Goal: Information Seeking & Learning: Check status

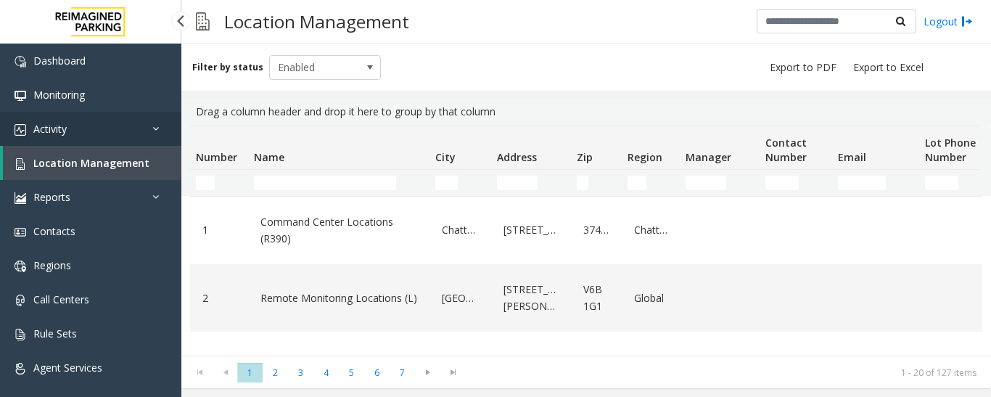
click at [88, 125] on link "Activity" at bounding box center [90, 129] width 181 height 34
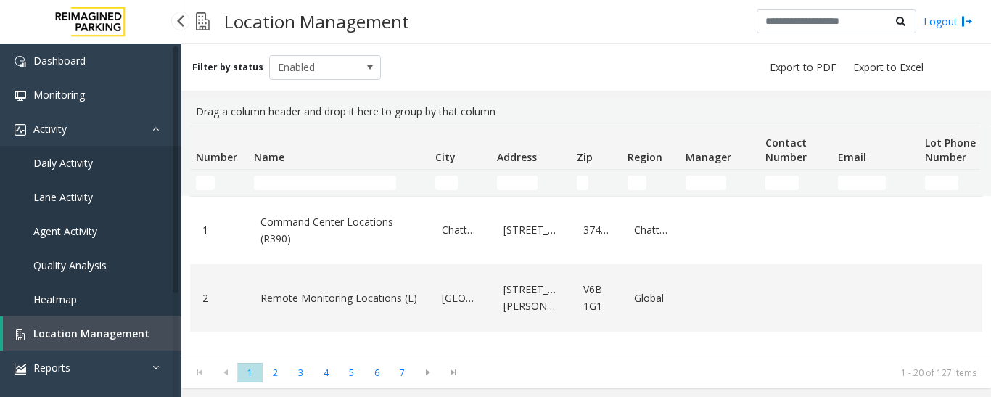
click at [80, 229] on span "Agent Activity" at bounding box center [65, 231] width 64 height 14
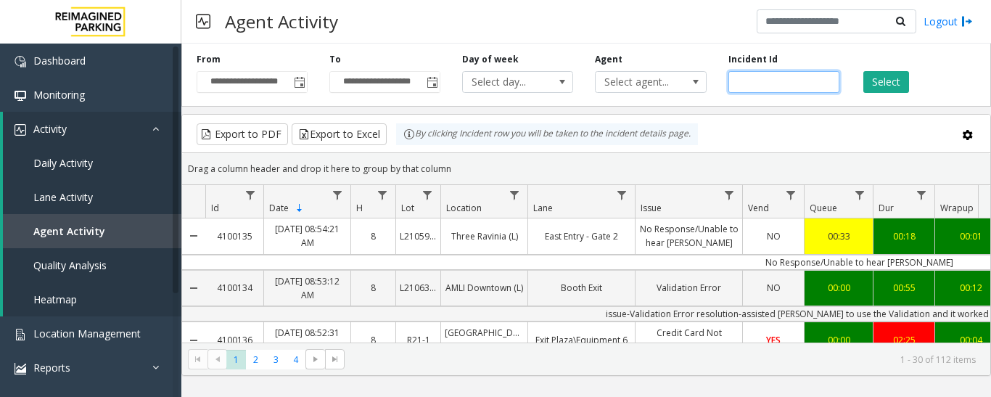
click at [783, 86] on input "number" at bounding box center [783, 82] width 111 height 22
paste input "*******"
type input "*******"
click at [874, 83] on button "Select" at bounding box center [886, 82] width 46 height 22
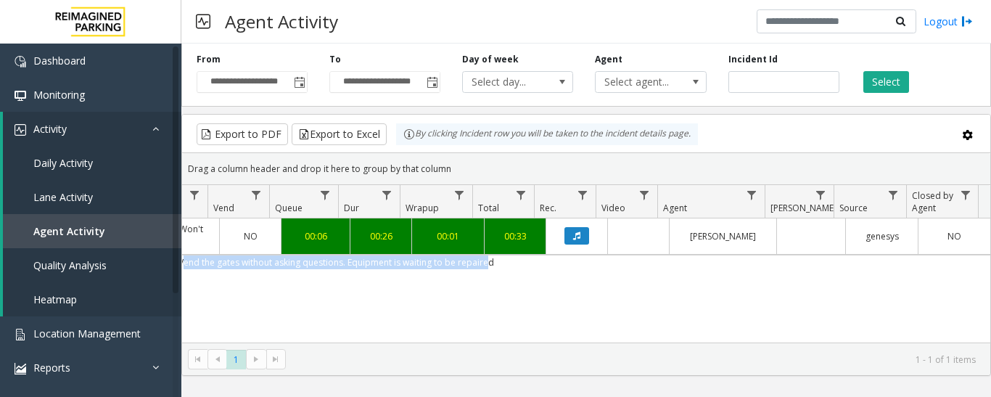
drag, startPoint x: 705, startPoint y: 265, endPoint x: 970, endPoint y: 258, distance: 264.9
click at [970, 258] on td "Vend the gates without asking questions. Equipment is waiting to be repaired" at bounding box center [336, 262] width 1308 height 15
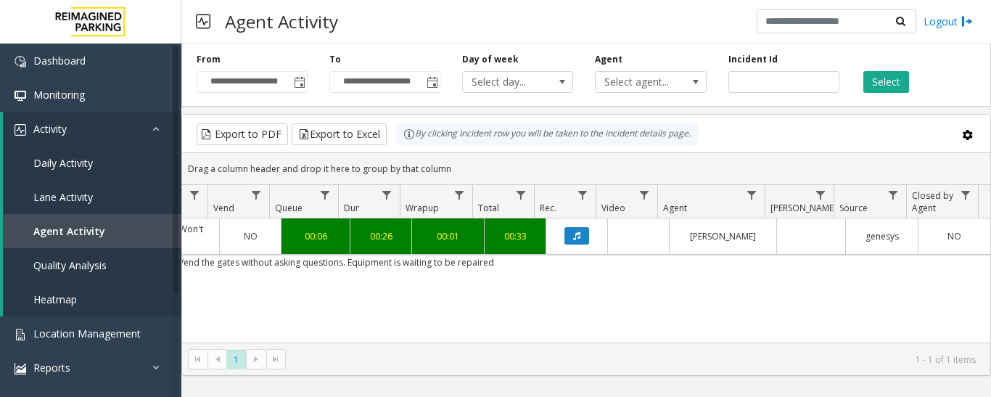
click at [691, 303] on div "4096177 Oct 8, 2025 06:46:19 PM 18 I9-534 Canada Square (I) OUT 1 Gate / Door W…" at bounding box center [586, 308] width 808 height 181
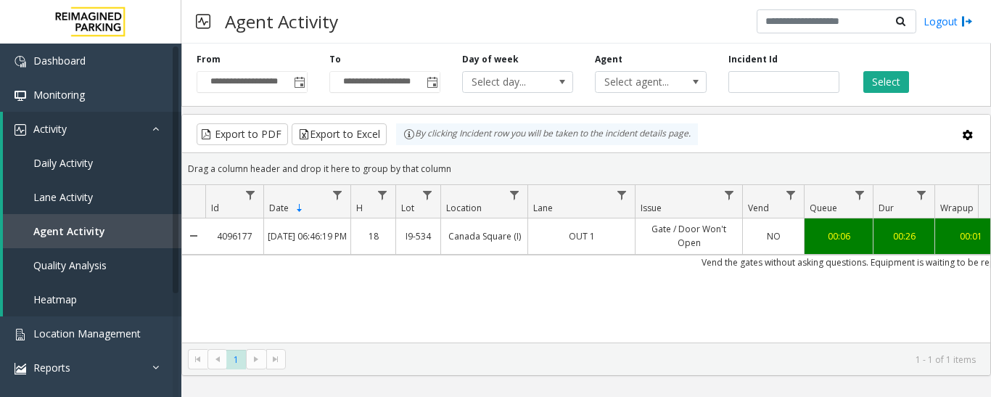
drag, startPoint x: 508, startPoint y: 263, endPoint x: 181, endPoint y: 274, distance: 326.7
click at [181, 274] on kendo-grid "Export to PDF Export to Excel By clicking Incident row you will be taken to the…" at bounding box center [586, 245] width 810 height 262
click at [275, 268] on td "Vend the gates without asking questions. Equipment is waiting to be repaired" at bounding box center [859, 262] width 1308 height 15
click at [96, 329] on span "Location Management" at bounding box center [86, 333] width 107 height 14
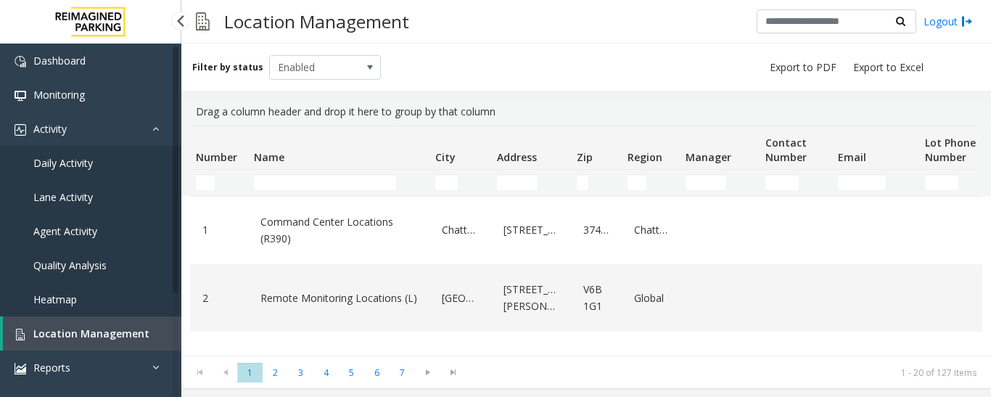
click at [68, 230] on span "Agent Activity" at bounding box center [65, 231] width 64 height 14
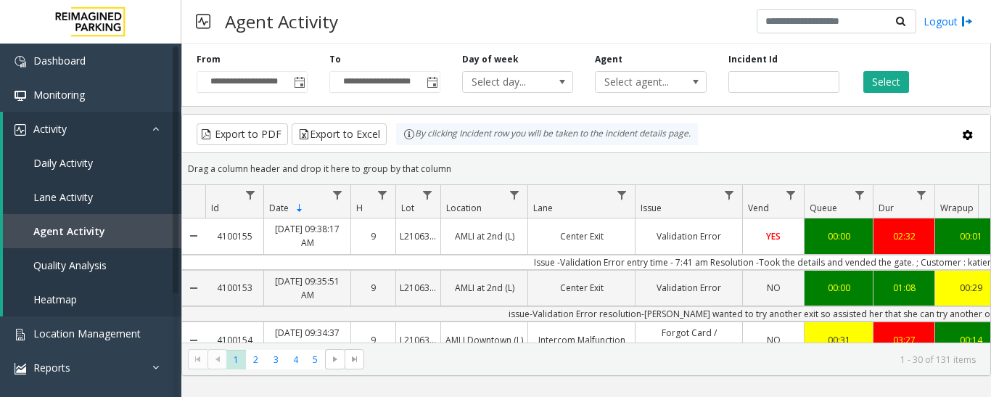
click at [656, 89] on span "Select agent..." at bounding box center [640, 82] width 88 height 20
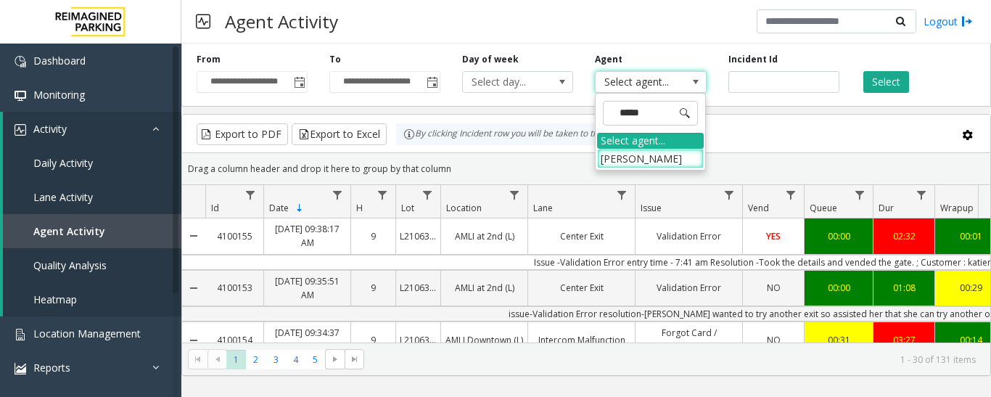
type input "******"
click at [622, 115] on input "******" at bounding box center [650, 113] width 95 height 25
click at [620, 115] on input "******" at bounding box center [650, 113] width 95 height 25
click at [664, 113] on input "******" at bounding box center [650, 113] width 95 height 25
click at [665, 113] on input "******" at bounding box center [650, 113] width 95 height 25
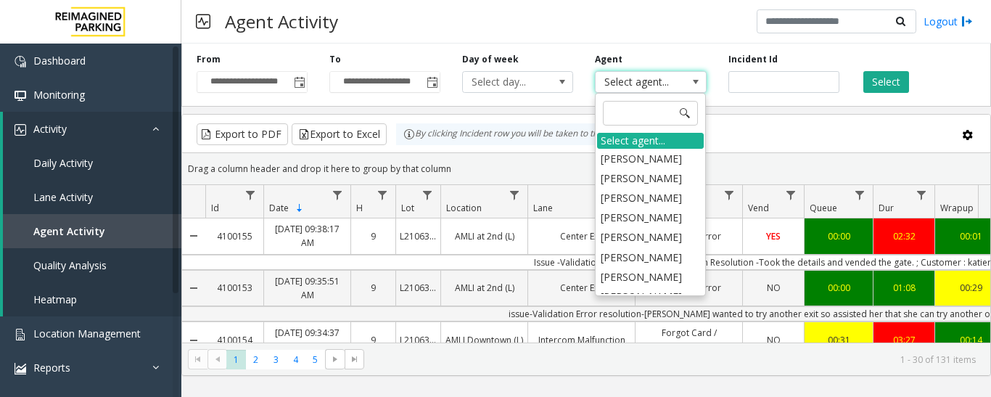
click at [781, 119] on kendo-grid-toolbar "Export to PDF Export to Excel By clicking Incident row you will be taken to the…" at bounding box center [586, 134] width 808 height 38
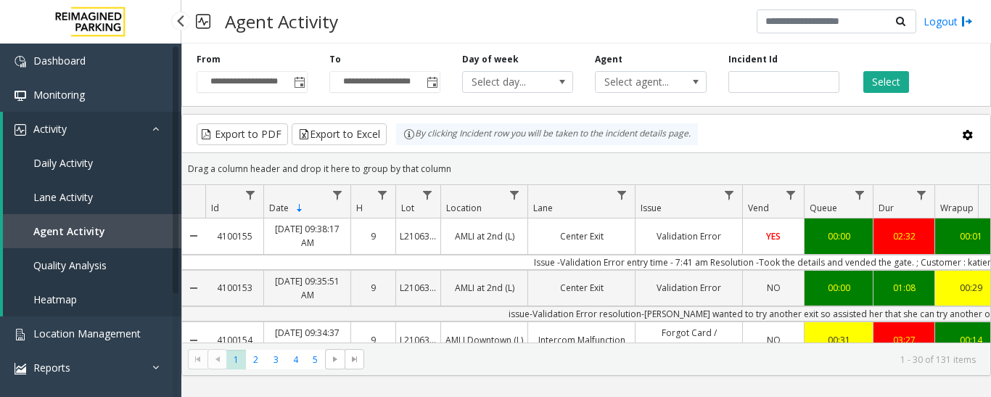
click at [89, 234] on span "Agent Activity" at bounding box center [69, 231] width 72 height 14
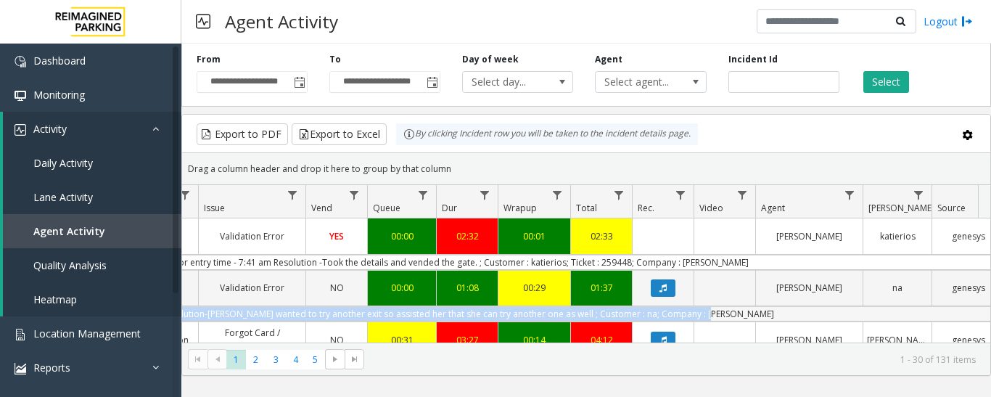
scroll to position [0, 535]
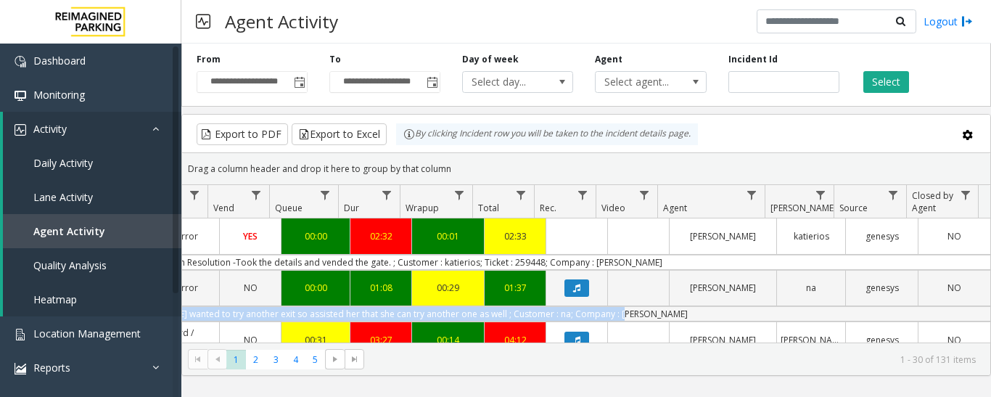
drag, startPoint x: 550, startPoint y: 314, endPoint x: 971, endPoint y: 308, distance: 421.5
click at [971, 308] on td "issue-Validation Error resolution-parker wanted to try another exit so assisted…" at bounding box center [336, 313] width 1308 height 15
click at [300, 80] on span "Toggle popup" at bounding box center [300, 83] width 12 height 12
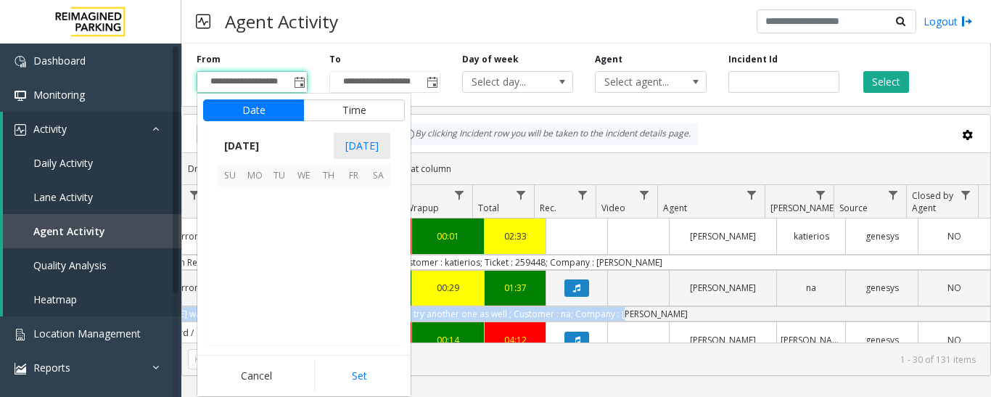
scroll to position [260533, 0]
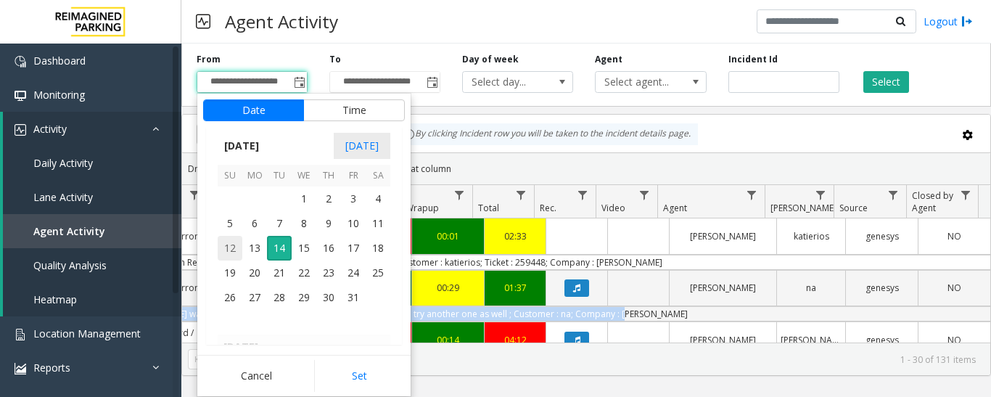
click at [228, 246] on span "12" at bounding box center [230, 248] width 25 height 25
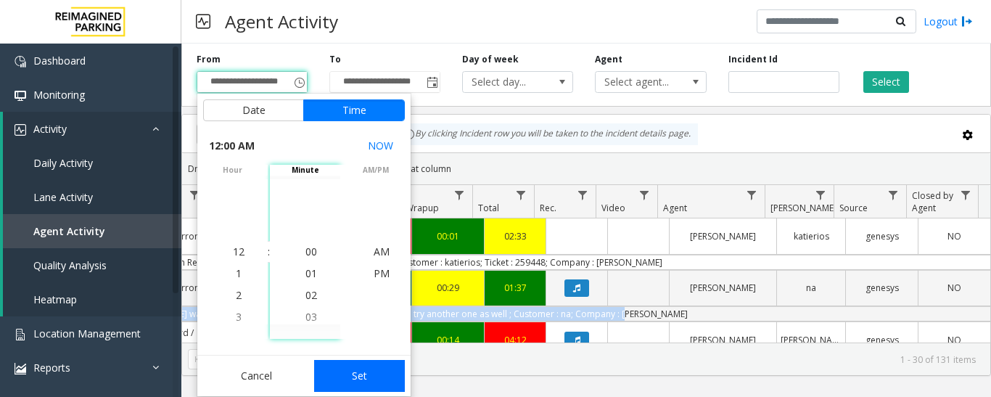
click at [366, 371] on button "Set" at bounding box center [359, 376] width 91 height 32
type input "**********"
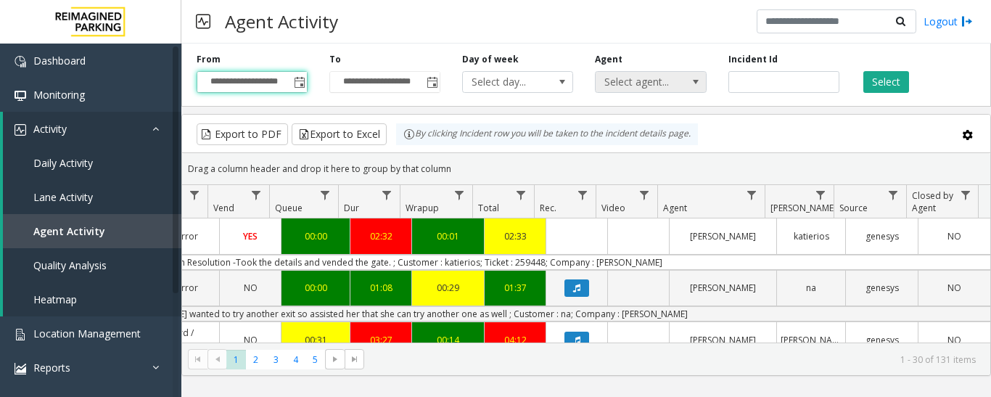
click at [686, 90] on span at bounding box center [696, 82] width 20 height 20
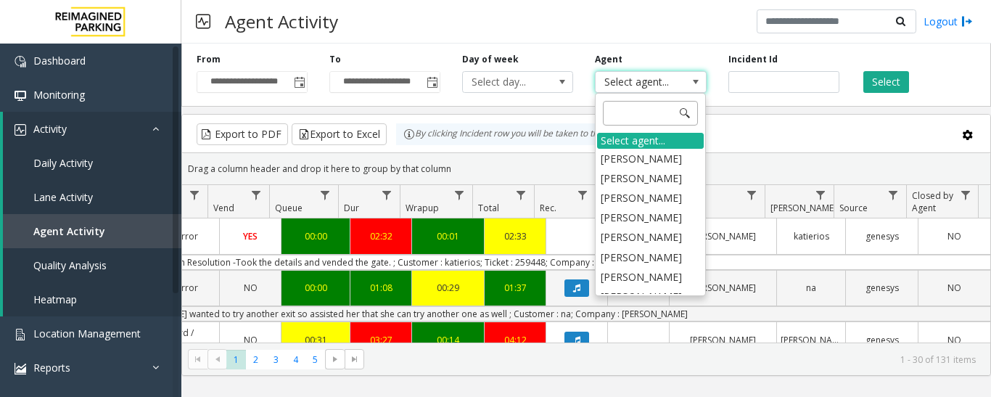
click at [652, 113] on input at bounding box center [650, 113] width 95 height 25
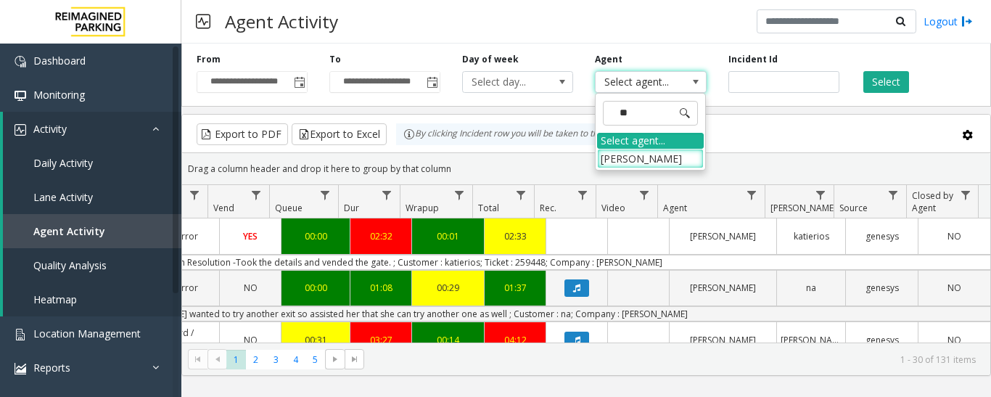
type input "*"
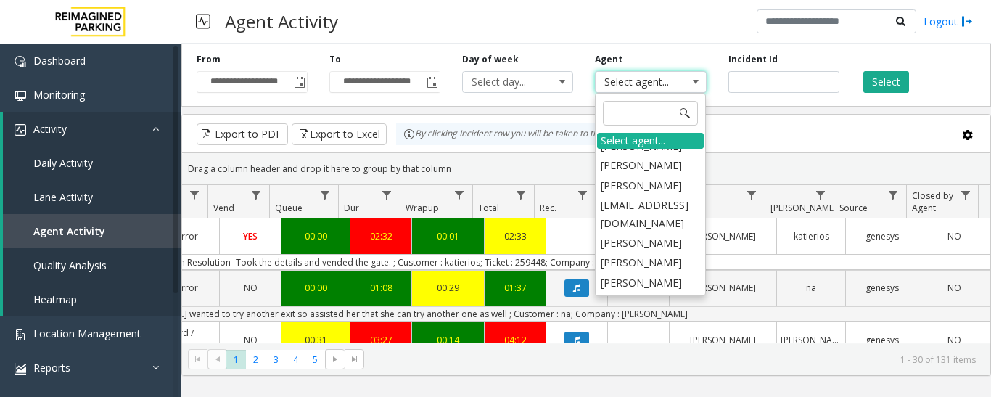
scroll to position [1378, 0]
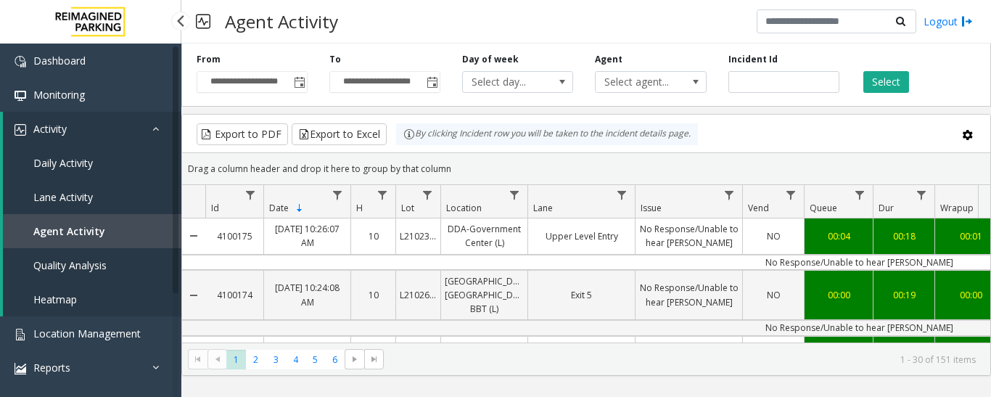
scroll to position [0, 535]
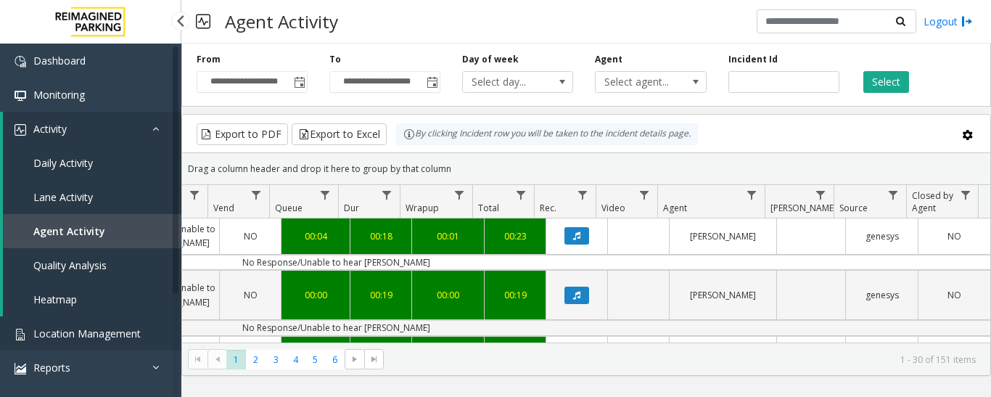
click at [91, 338] on span "Location Management" at bounding box center [86, 333] width 107 height 14
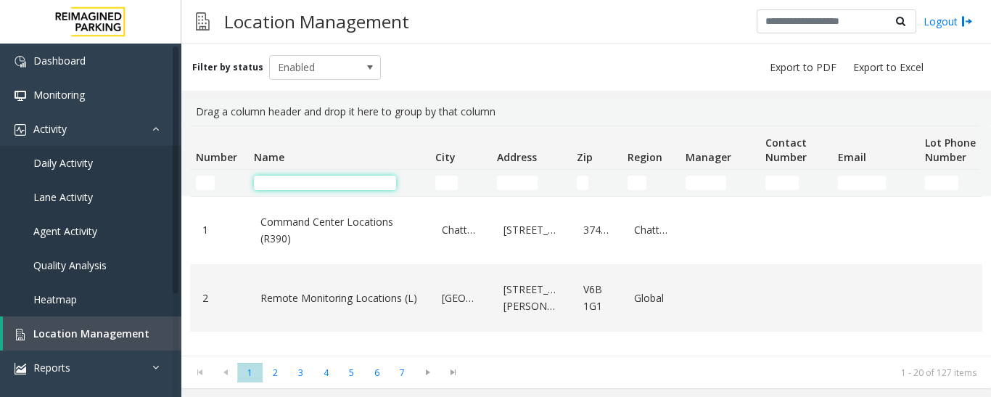
click at [276, 176] on input "Name Filter" at bounding box center [325, 183] width 142 height 15
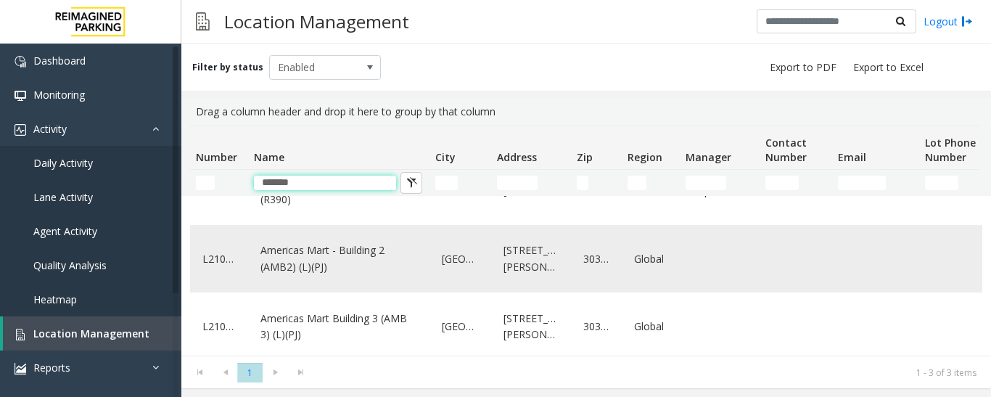
scroll to position [57, 0]
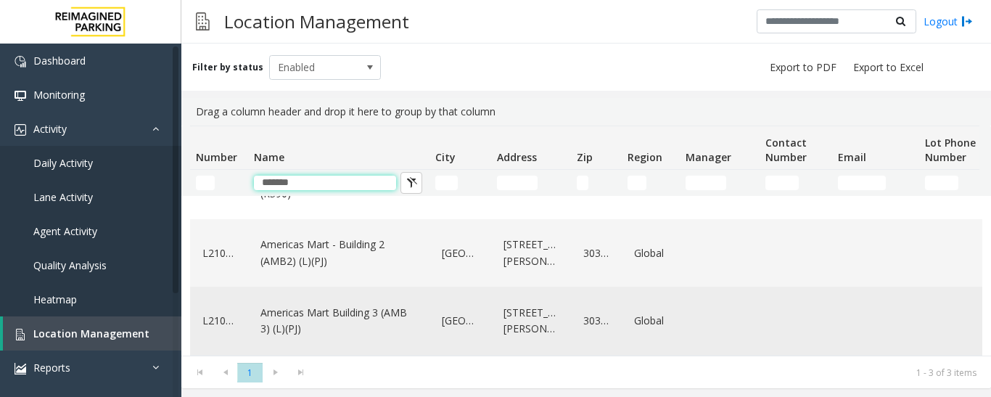
type input "*******"
click at [338, 323] on link "Americas Mart Building 3 (AMB 3) (L)(PJ)" at bounding box center [339, 321] width 164 height 40
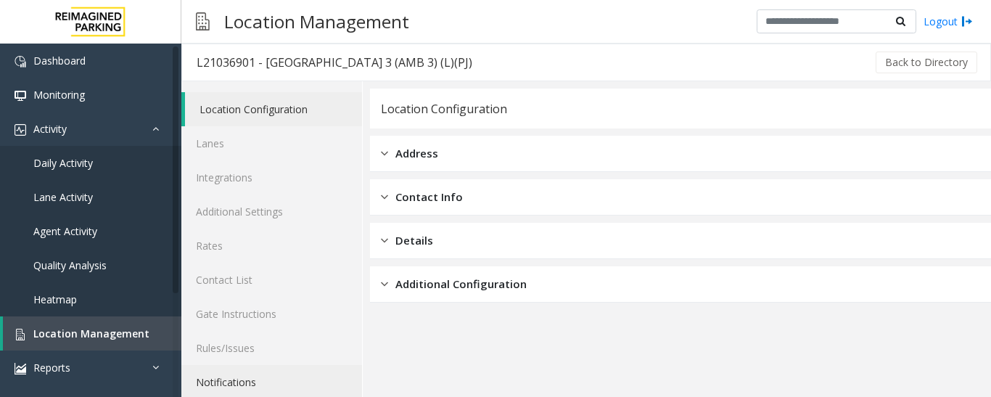
scroll to position [81, 0]
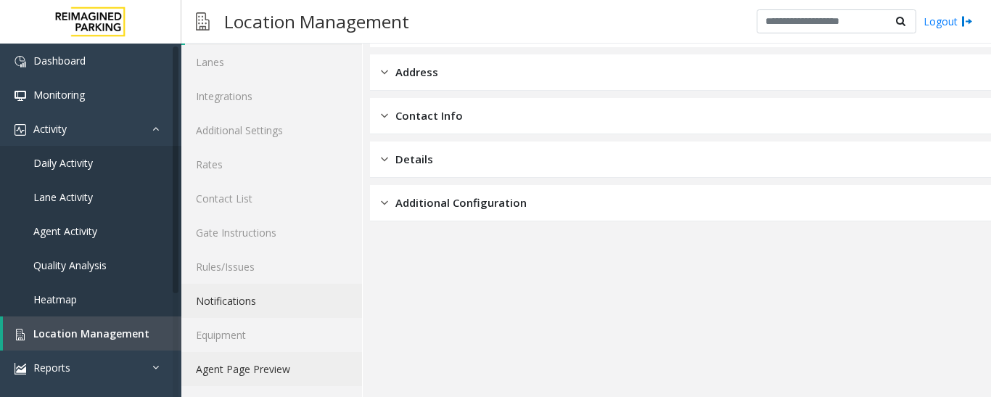
drag, startPoint x: 301, startPoint y: 367, endPoint x: 350, endPoint y: 363, distance: 49.5
click at [301, 367] on link "Agent Page Preview" at bounding box center [271, 369] width 181 height 34
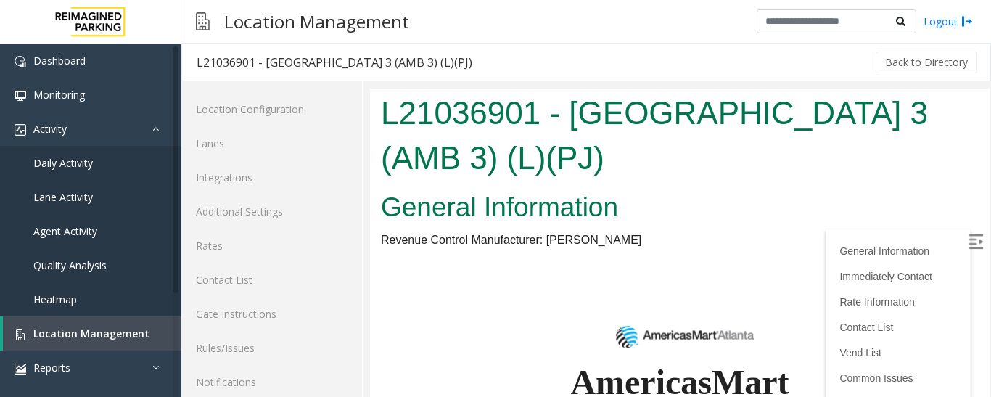
scroll to position [579, 0]
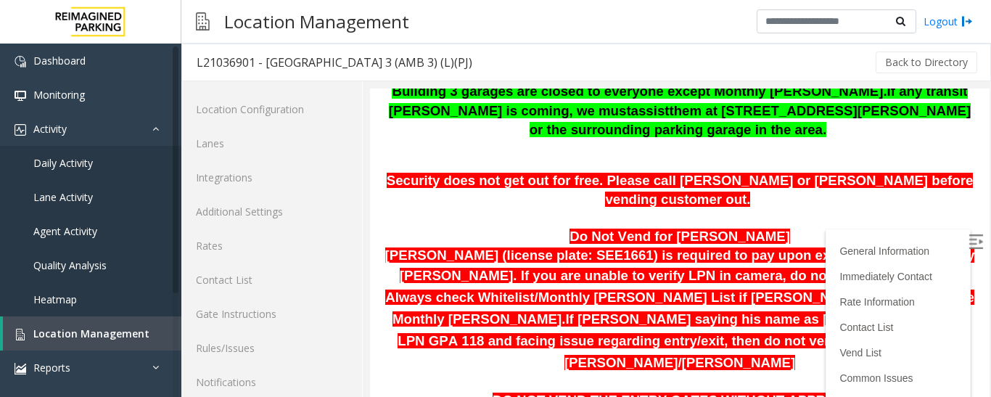
click at [966, 243] on label at bounding box center [977, 244] width 22 height 22
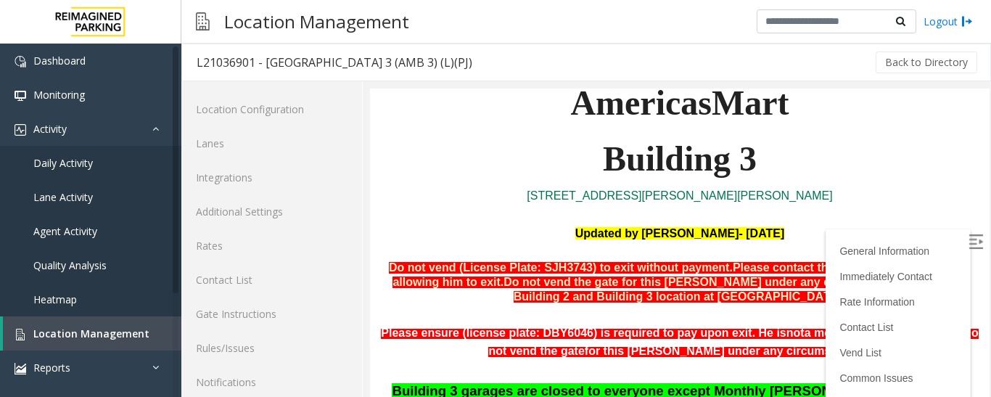
scroll to position [144, 0]
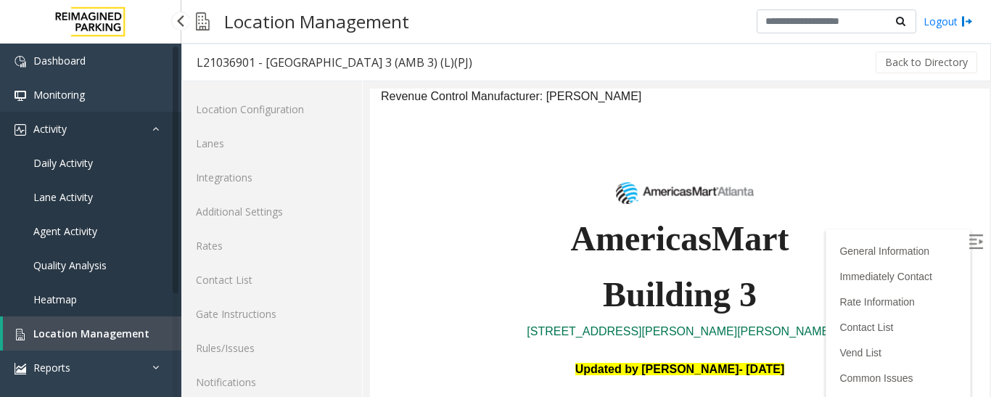
click at [75, 128] on link "Activity" at bounding box center [90, 129] width 181 height 34
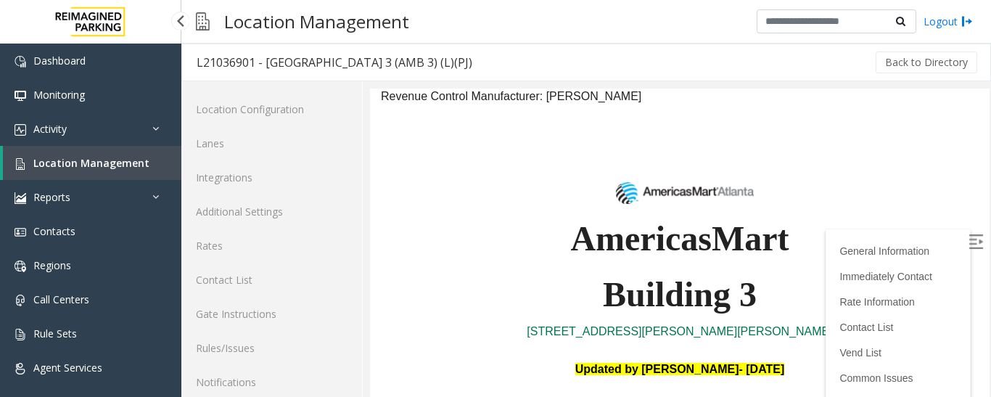
click at [95, 160] on span "Location Management" at bounding box center [91, 163] width 116 height 14
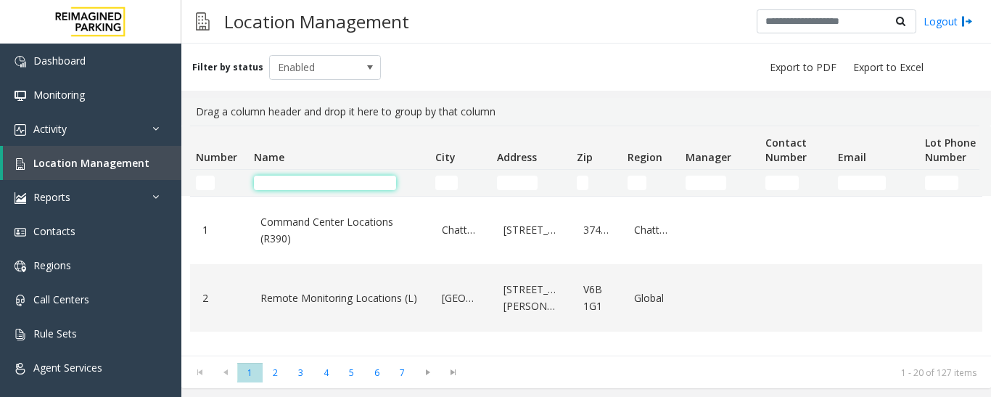
click at [351, 178] on input "Name Filter" at bounding box center [325, 183] width 142 height 15
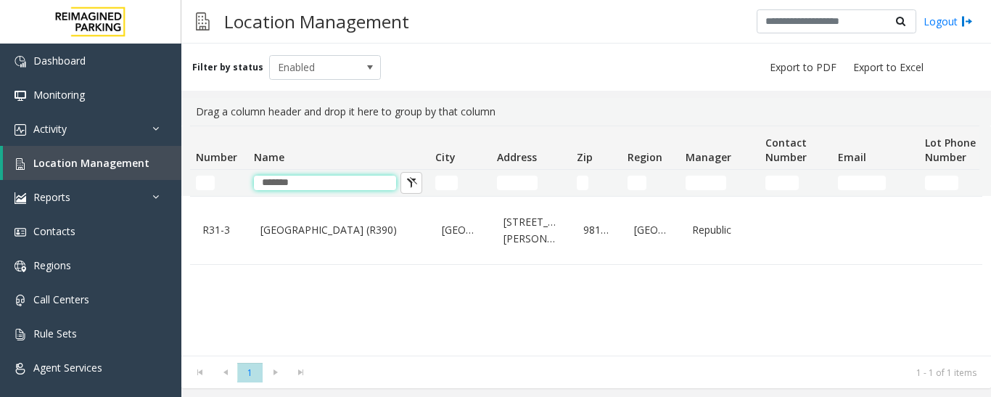
type input "*******"
click at [210, 181] on input "Number Filter" at bounding box center [205, 183] width 19 height 15
drag, startPoint x: 344, startPoint y: 183, endPoint x: 178, endPoint y: 192, distance: 165.6
click at [178, 192] on app-root "Dashboard Monitoring Activity Daily Activity Lane Activity Agent Activity Quali…" at bounding box center [495, 198] width 991 height 397
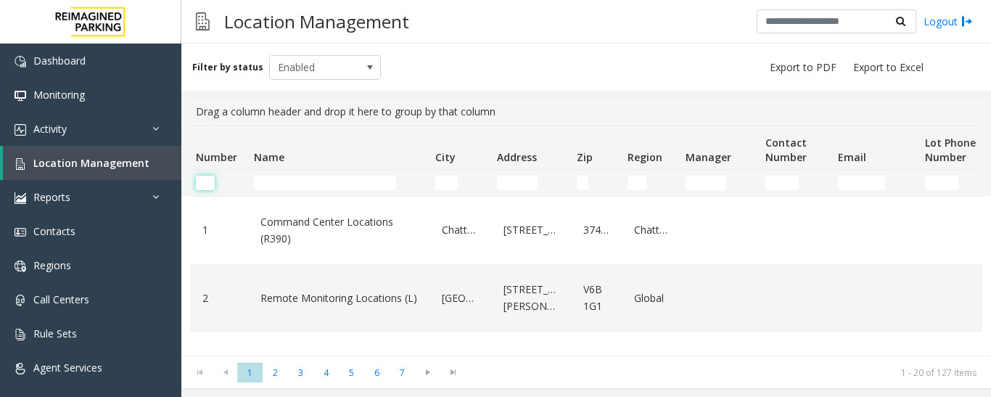
click at [202, 186] on input "Number Filter" at bounding box center [205, 183] width 19 height 15
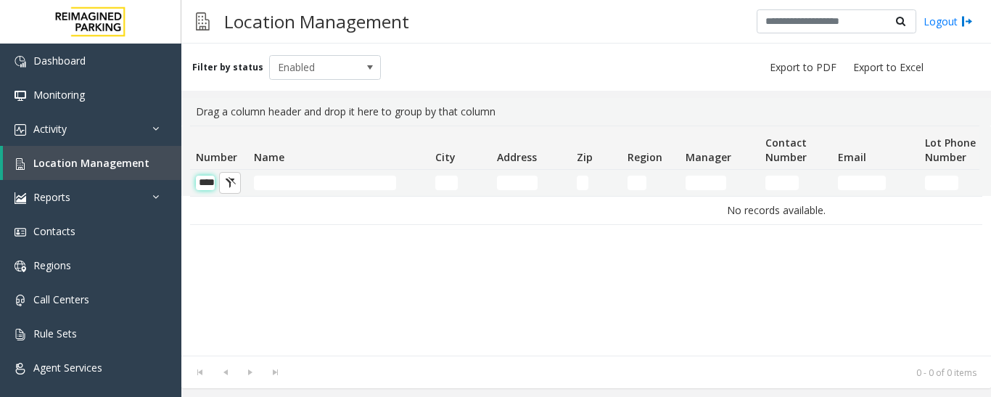
scroll to position [0, 12]
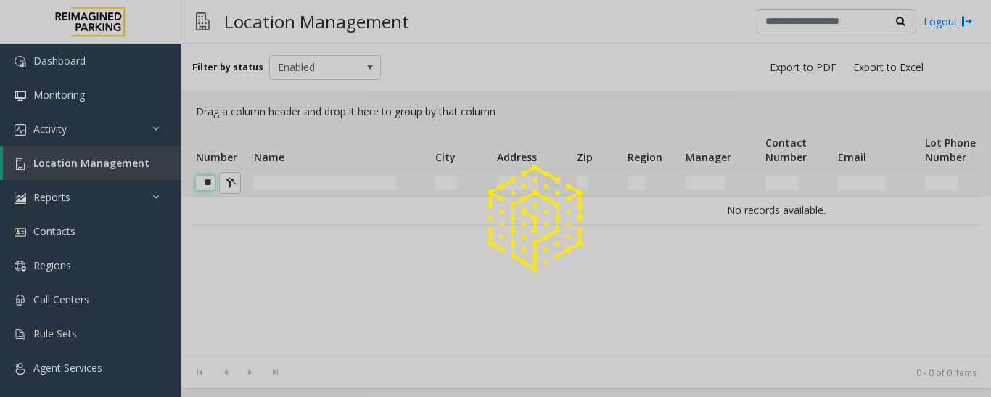
type input "*"
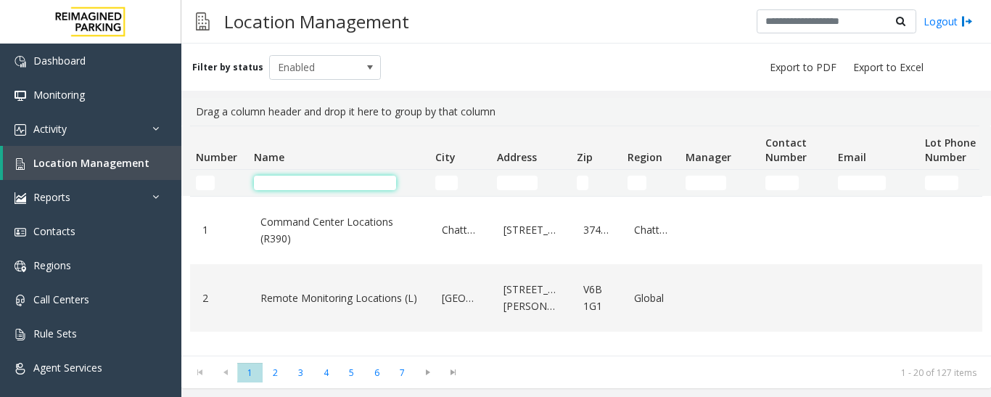
click at [308, 181] on input "Name Filter" at bounding box center [325, 183] width 142 height 15
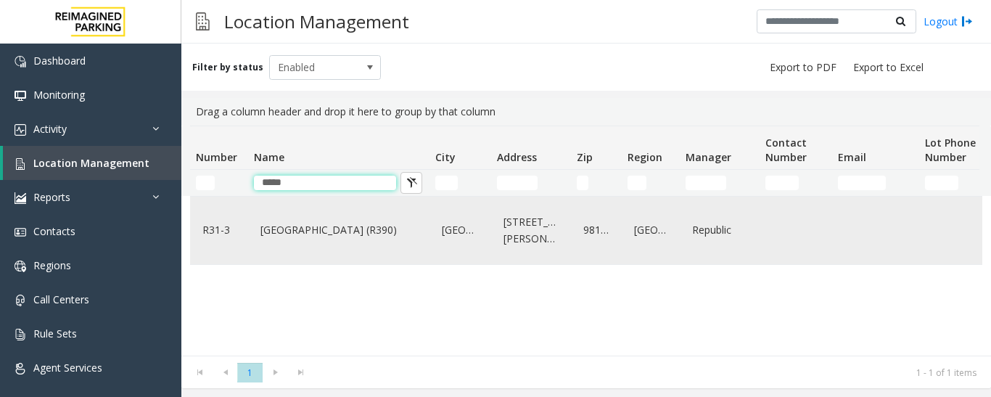
type input "****"
click at [303, 250] on div "Bell Street Garage (R390)" at bounding box center [339, 230] width 164 height 56
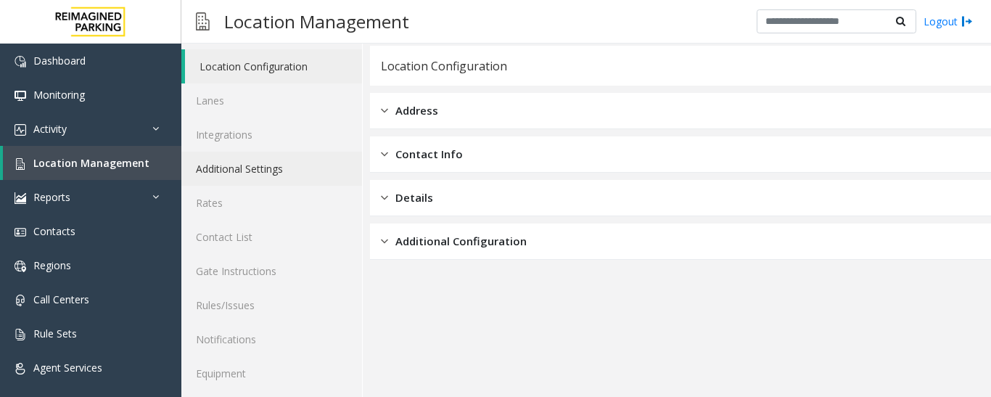
scroll to position [81, 0]
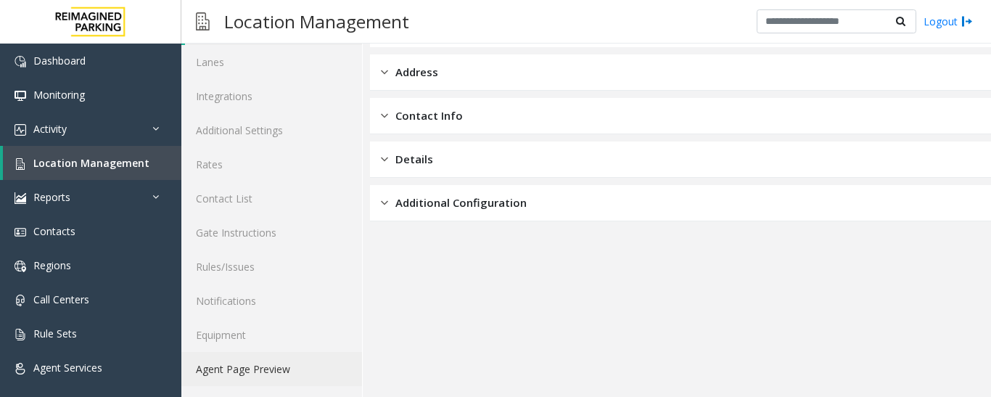
click at [291, 365] on link "Agent Page Preview" at bounding box center [271, 369] width 181 height 34
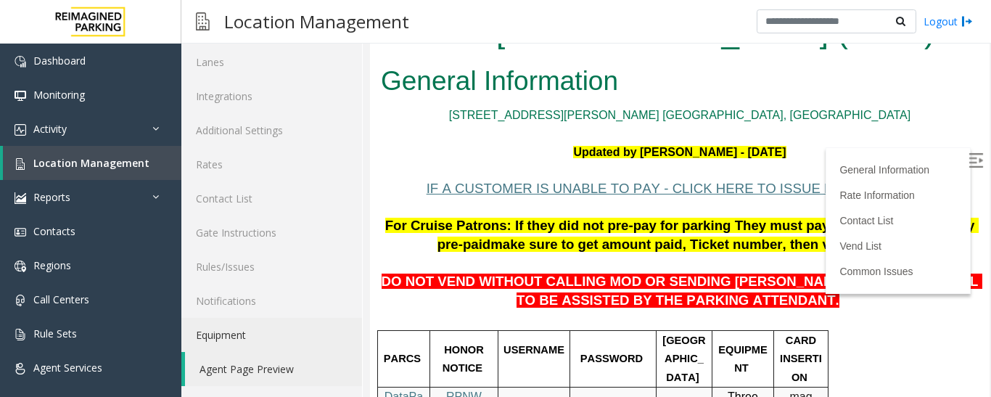
click at [966, 154] on label at bounding box center [977, 163] width 22 height 22
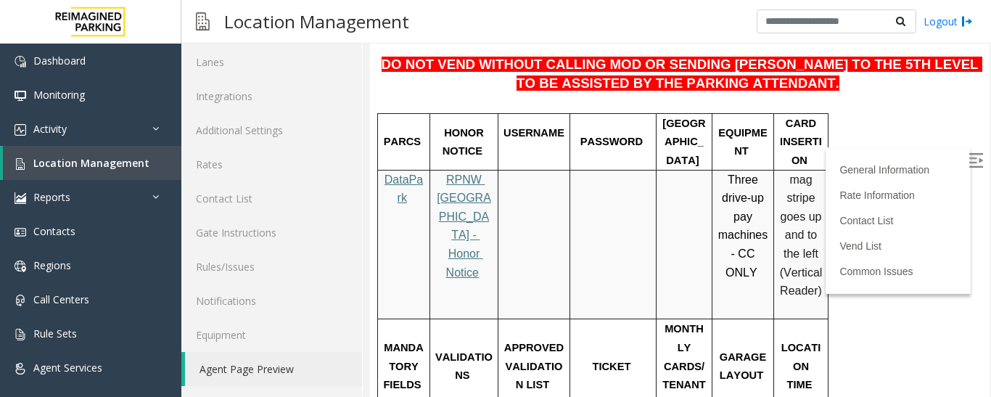
scroll to position [218, 0]
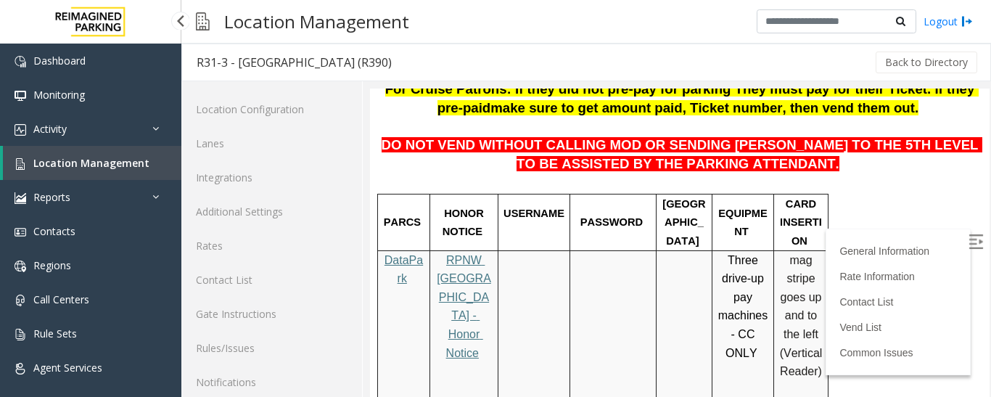
scroll to position [81, 0]
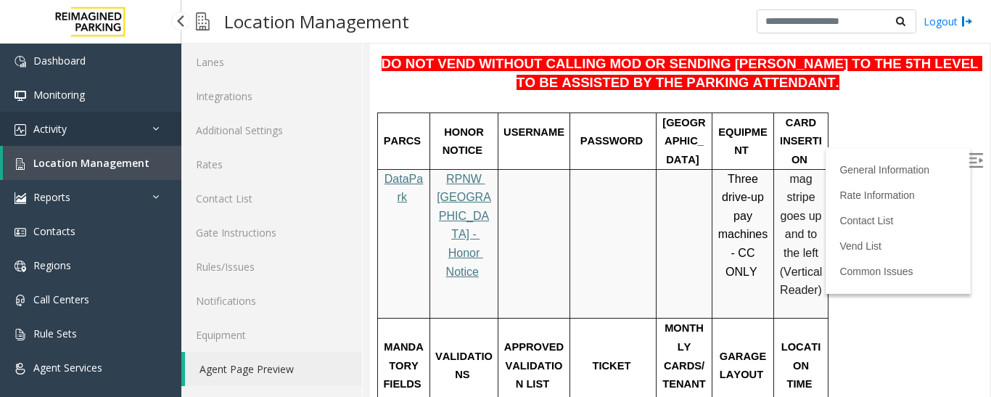
click at [81, 123] on link "Activity" at bounding box center [90, 129] width 181 height 34
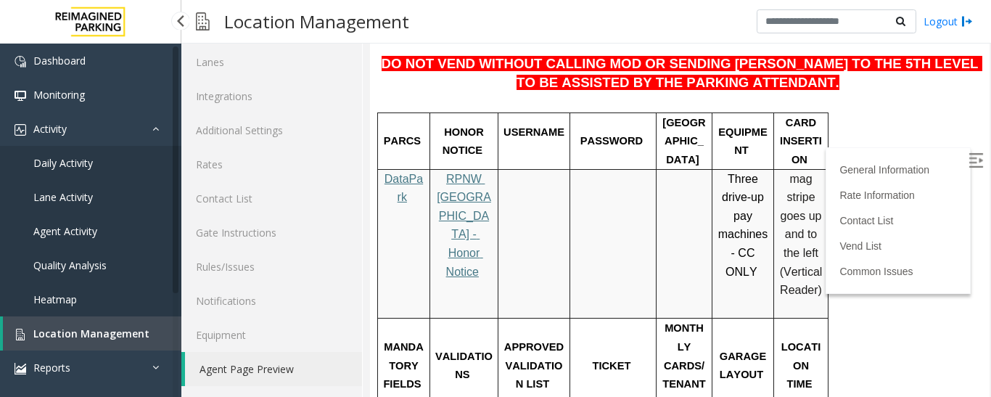
click at [81, 227] on span "Agent Activity" at bounding box center [65, 231] width 64 height 14
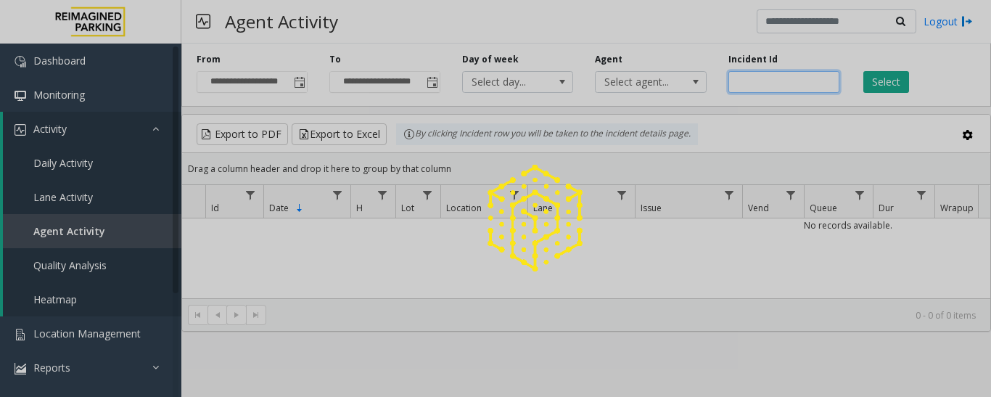
click at [778, 83] on input "number" at bounding box center [783, 82] width 111 height 22
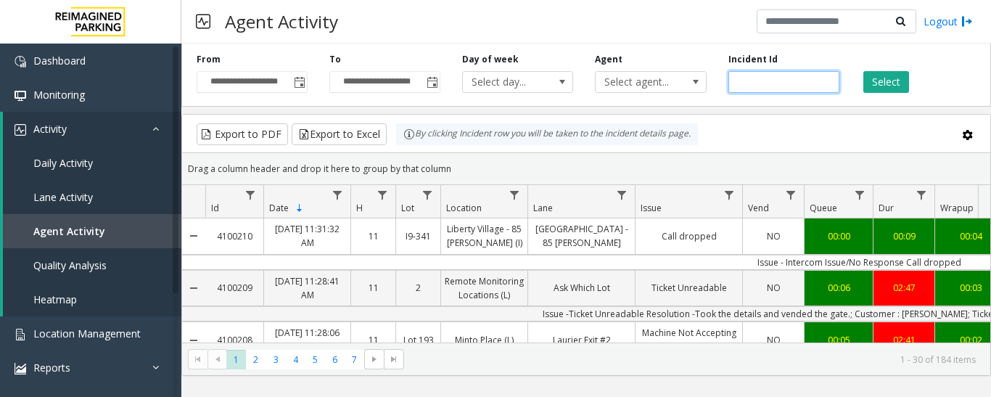
paste input "*******"
type input "*******"
click at [879, 82] on button "Select" at bounding box center [886, 82] width 46 height 22
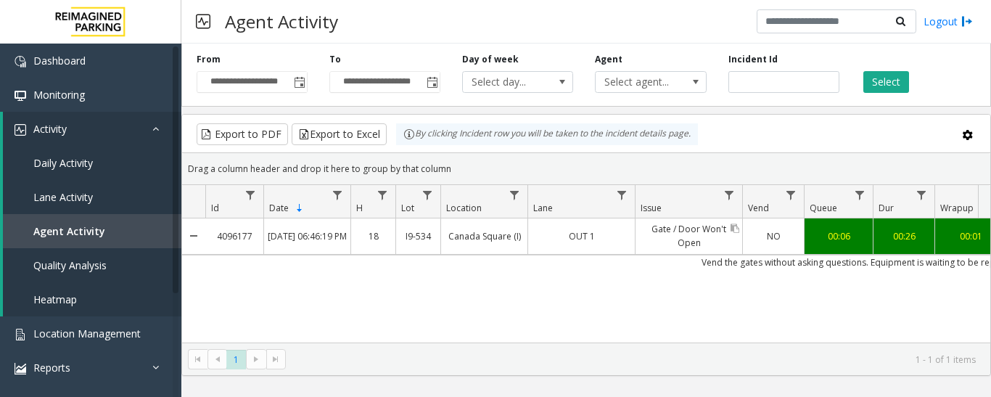
click at [685, 241] on link "Gate / Door Won't Open" at bounding box center [688, 235] width 107 height 35
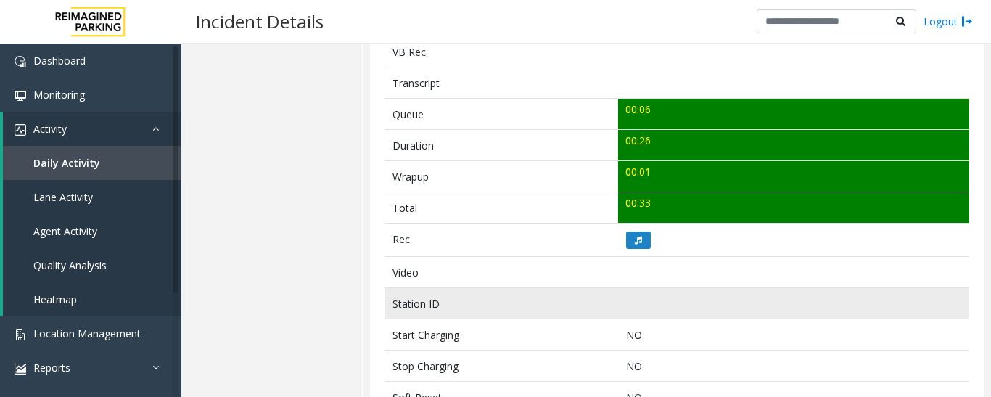
scroll to position [580, 0]
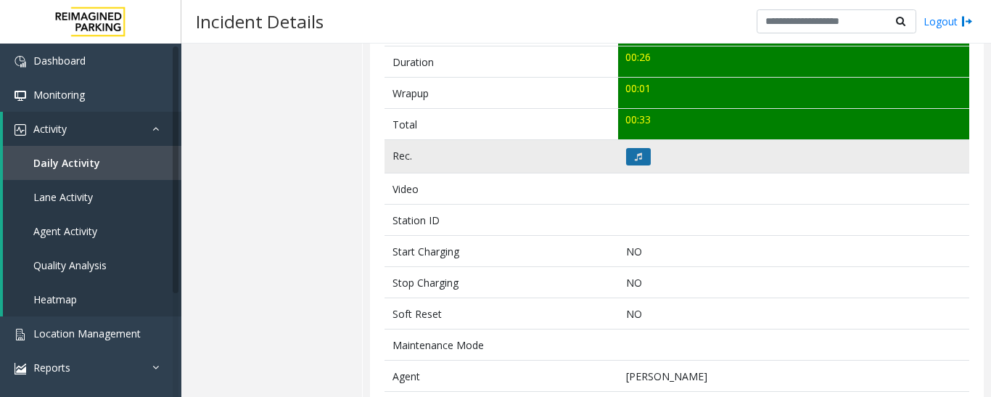
click at [640, 159] on button at bounding box center [638, 156] width 25 height 17
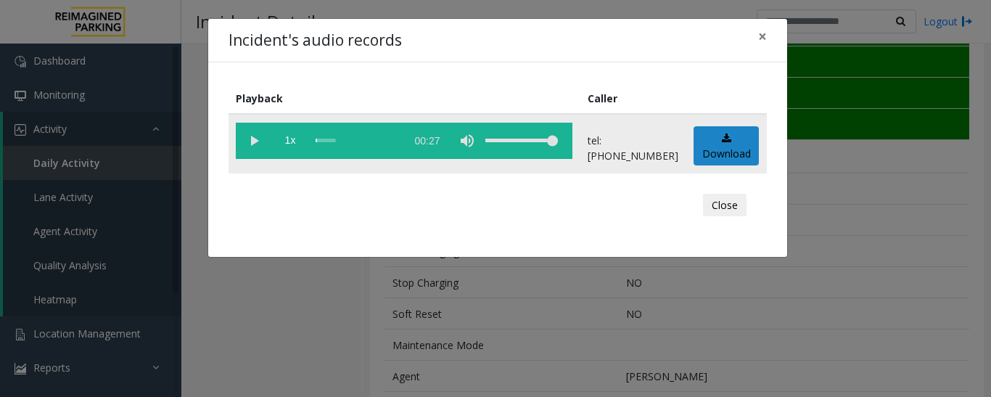
click at [256, 150] on vg-play-pause at bounding box center [254, 141] width 36 height 36
click at [849, 226] on div "Incident's audio records × Playback Caller 1x 00:27 tel:+10905349003 Download C…" at bounding box center [495, 198] width 991 height 397
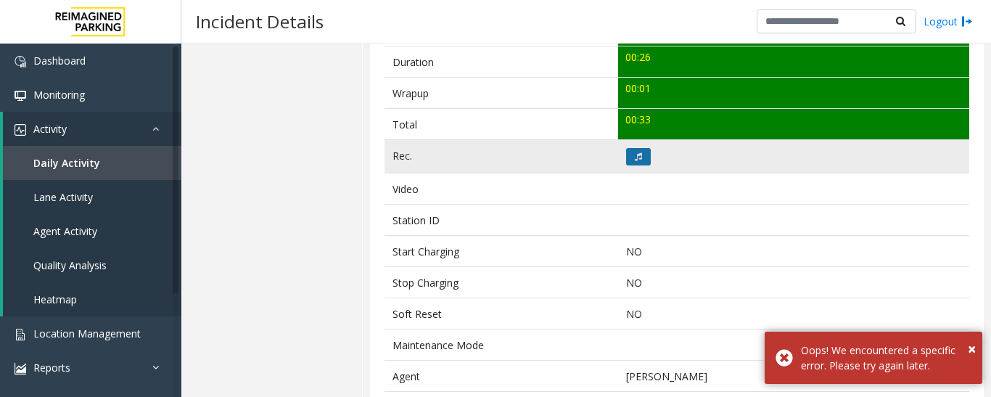
click at [643, 158] on button at bounding box center [638, 156] width 25 height 17
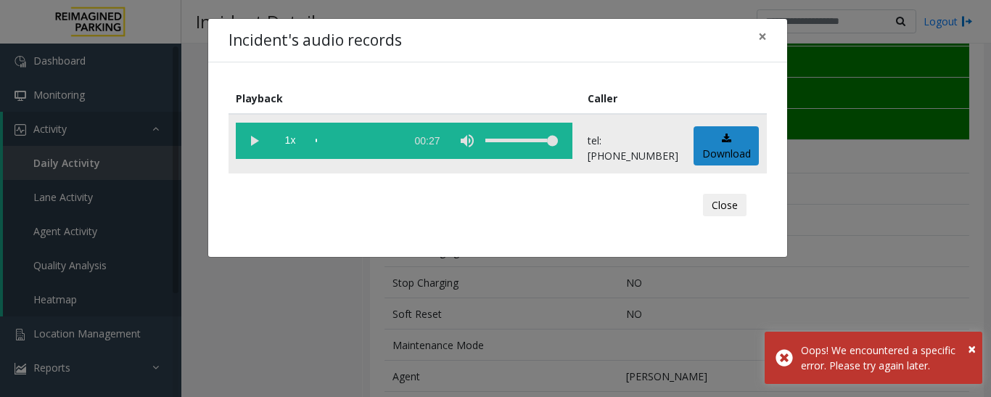
click at [257, 142] on vg-play-pause at bounding box center [254, 141] width 36 height 36
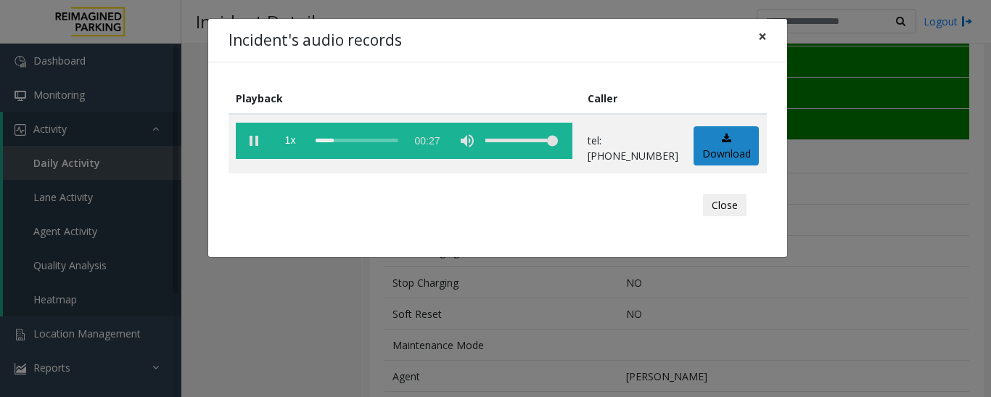
click at [761, 37] on span "×" at bounding box center [762, 36] width 9 height 20
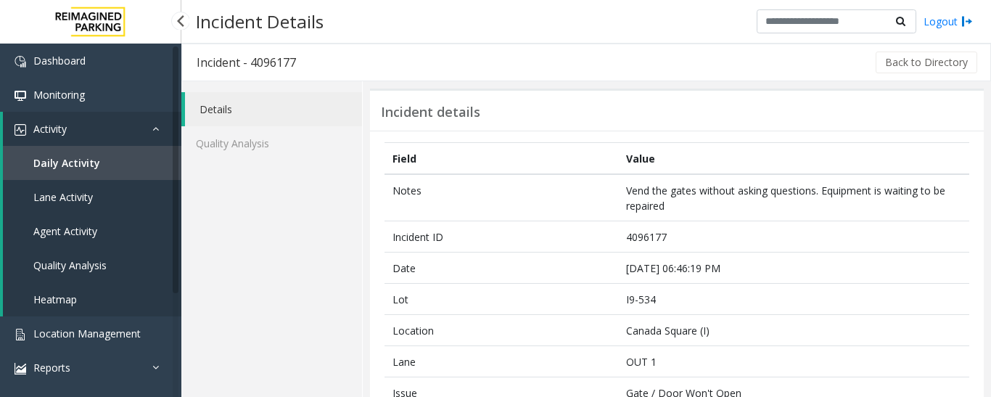
scroll to position [580, 0]
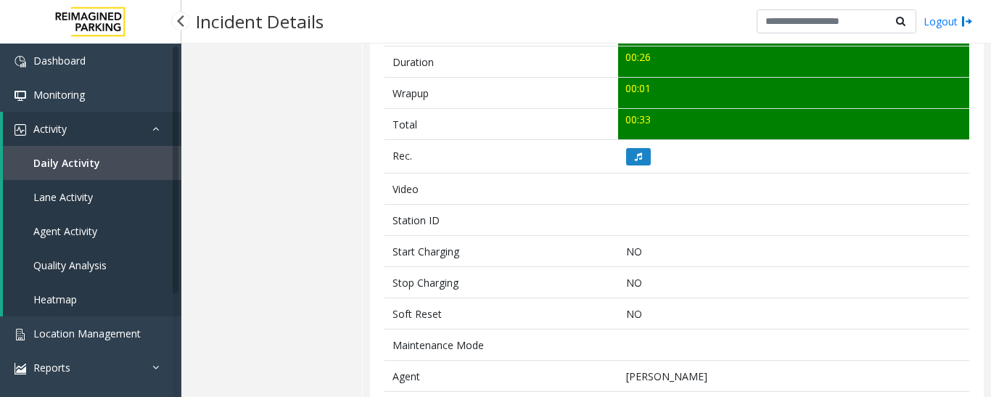
click at [94, 131] on link "Activity" at bounding box center [92, 129] width 178 height 34
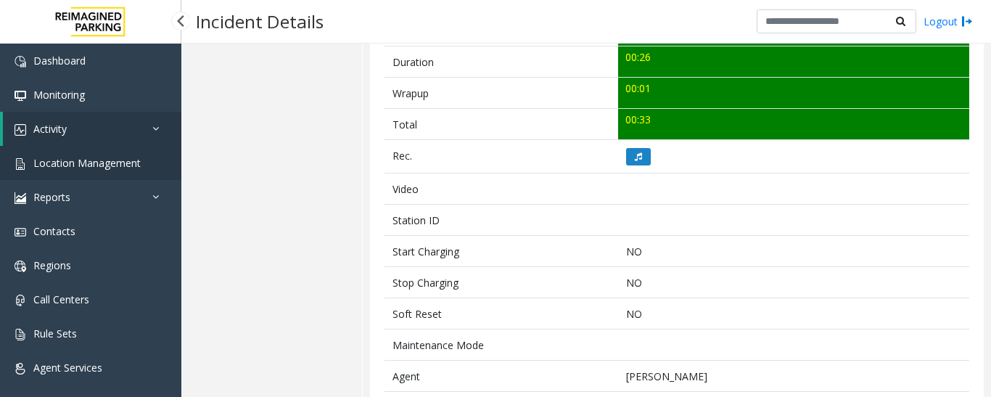
click at [92, 170] on link "Location Management" at bounding box center [90, 163] width 181 height 34
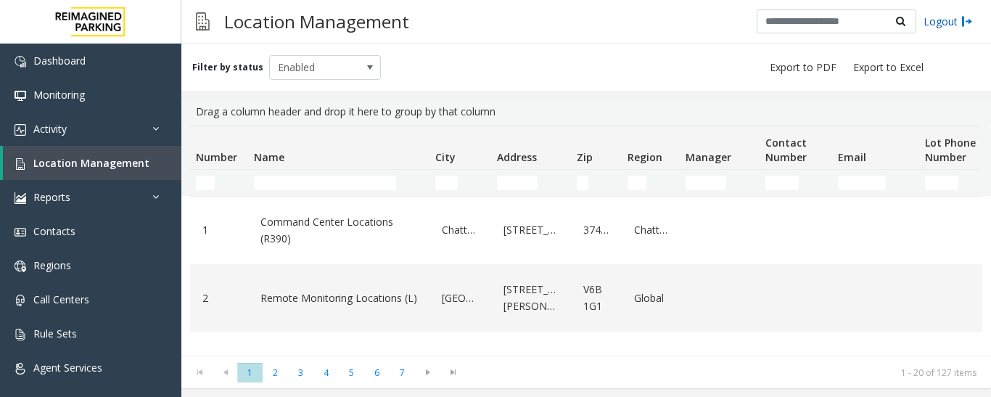
click at [947, 21] on link "Logout" at bounding box center [947, 21] width 49 height 15
